Goal: Task Accomplishment & Management: Use online tool/utility

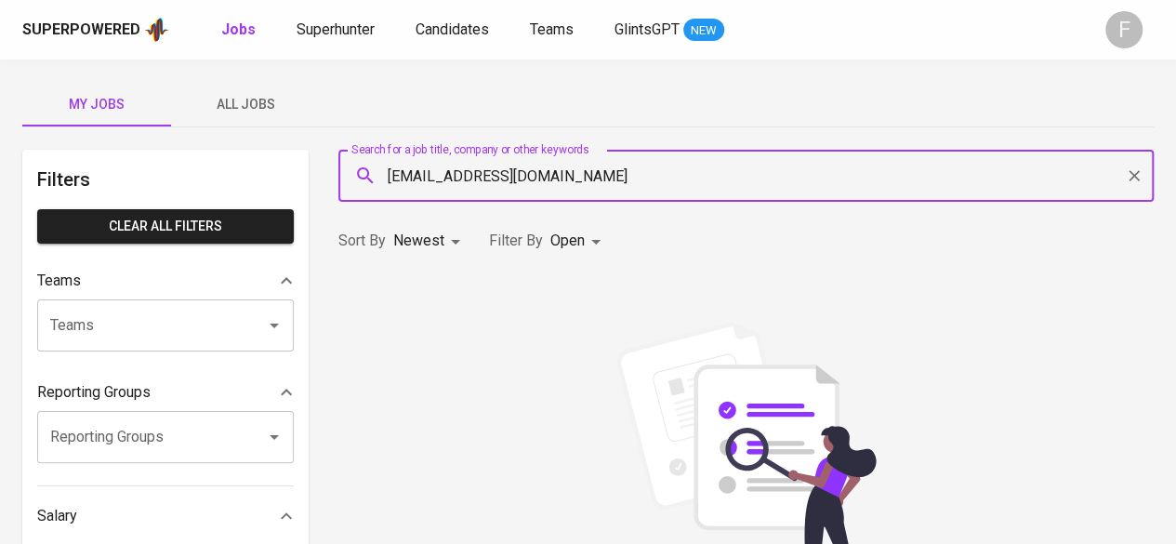
type input "[EMAIL_ADDRESS][DOMAIN_NAME]"
click at [337, 44] on div "Superpowered Jobs Superhunter Candidates Teams GlintsGPT NEW F" at bounding box center [588, 29] width 1176 height 59
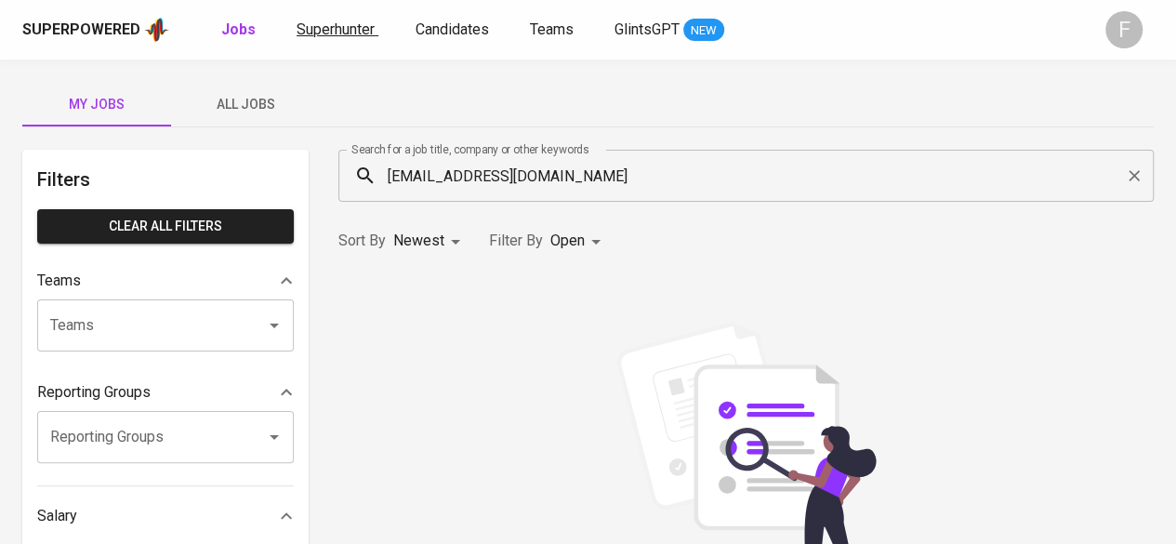
click at [348, 29] on span "Superhunter" at bounding box center [336, 29] width 78 height 18
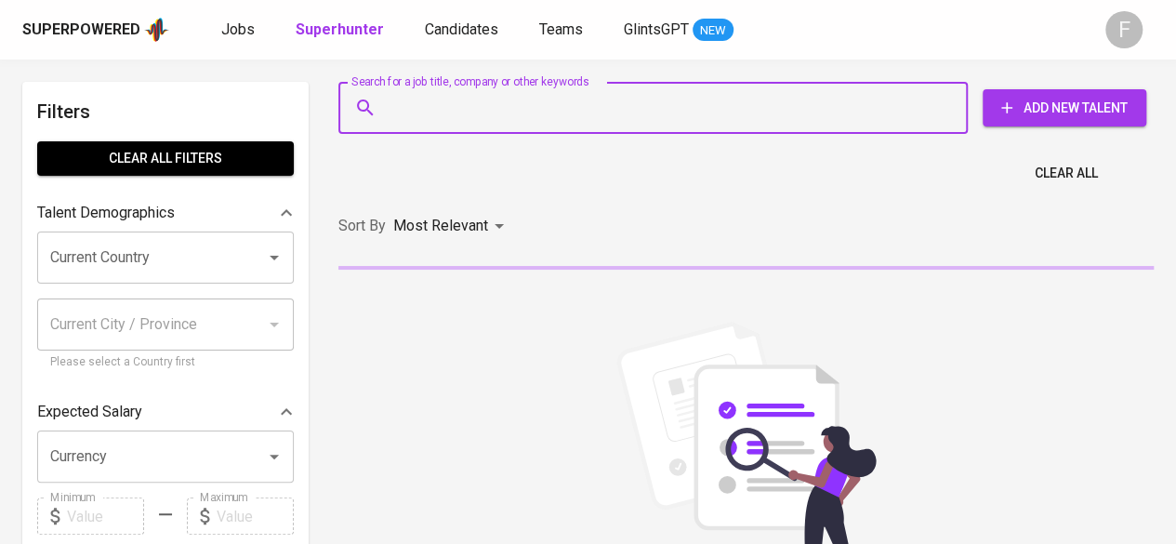
click at [519, 110] on input "Search for a job title, company or other keywords" at bounding box center [657, 107] width 547 height 35
paste input "[EMAIL_ADDRESS][DOMAIN_NAME]"
type input "[EMAIL_ADDRESS][DOMAIN_NAME]"
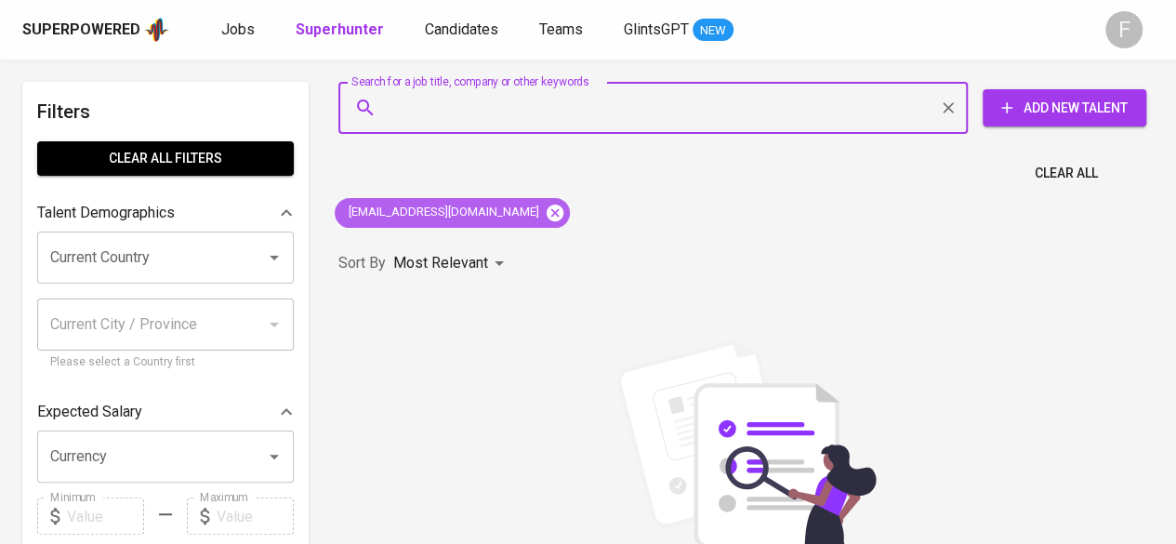
click at [545, 209] on icon at bounding box center [555, 213] width 20 height 20
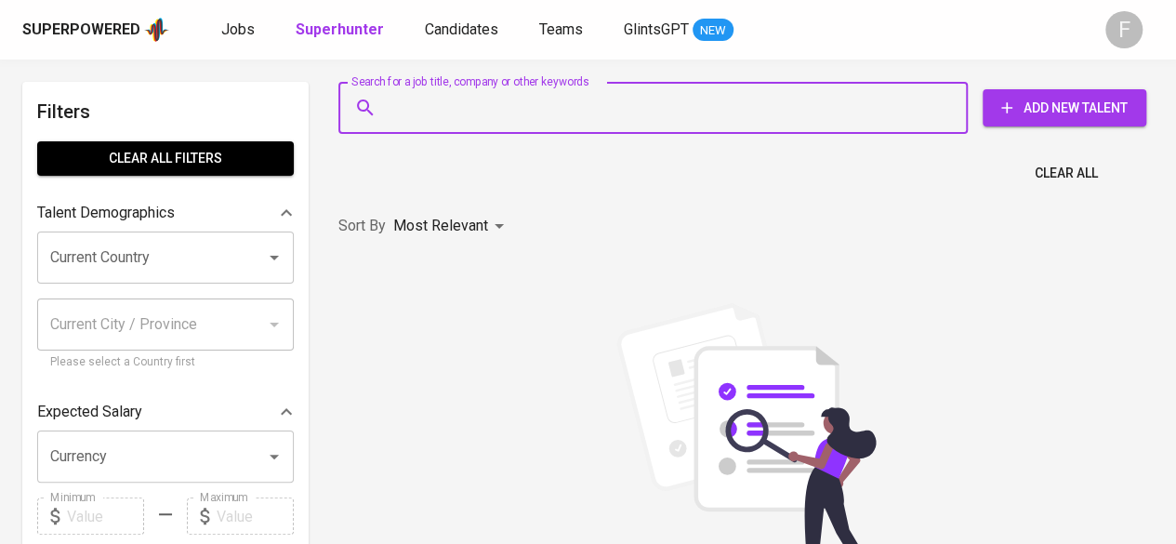
click at [464, 106] on input "Search for a job title, company or other keywords" at bounding box center [657, 107] width 547 height 35
paste input "[EMAIL_ADDRESS][DOMAIN_NAME]"
type input "[EMAIL_ADDRESS][DOMAIN_NAME]"
